Goal: Navigation & Orientation: Find specific page/section

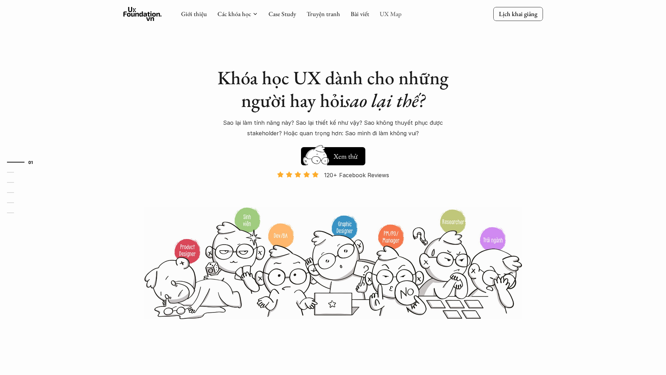
click at [387, 12] on link "UX Map" at bounding box center [391, 14] width 22 height 8
click at [386, 16] on link "UX Map" at bounding box center [391, 14] width 22 height 8
click at [389, 11] on link "UX Map" at bounding box center [391, 14] width 22 height 8
click at [353, 15] on link "Bài viết" at bounding box center [360, 14] width 19 height 8
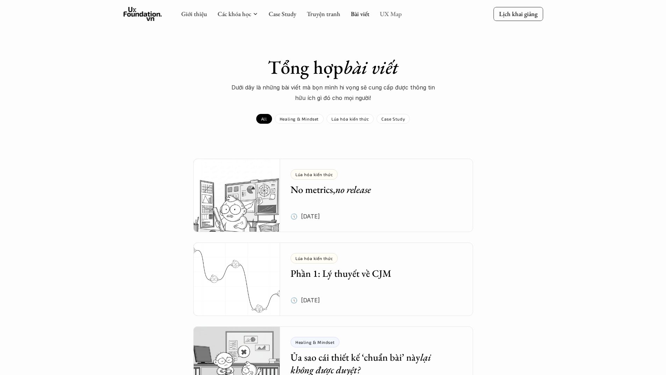
click at [393, 11] on link "UX Map" at bounding box center [391, 14] width 22 height 8
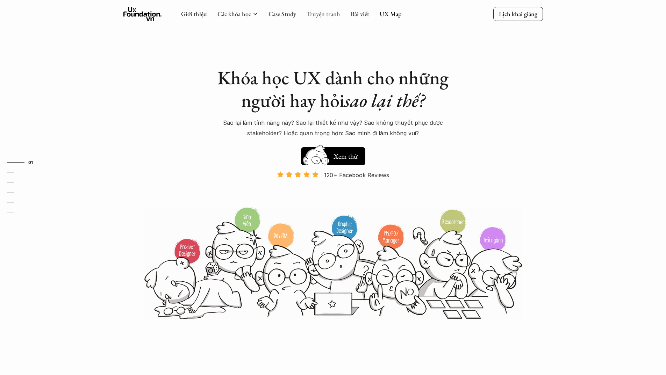
click at [324, 15] on link "Truyện tranh" at bounding box center [324, 14] width 34 height 8
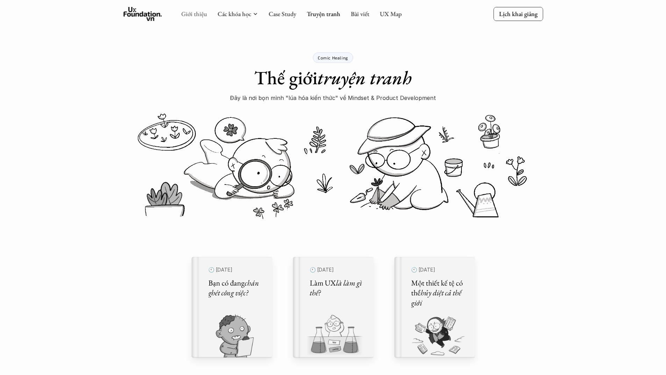
click at [198, 12] on link "Giới thiệu" at bounding box center [194, 14] width 26 height 8
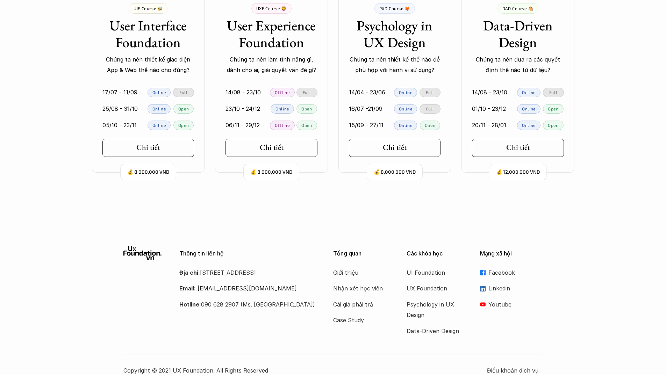
scroll to position [1530, 0]
